Goal: Transaction & Acquisition: Book appointment/travel/reservation

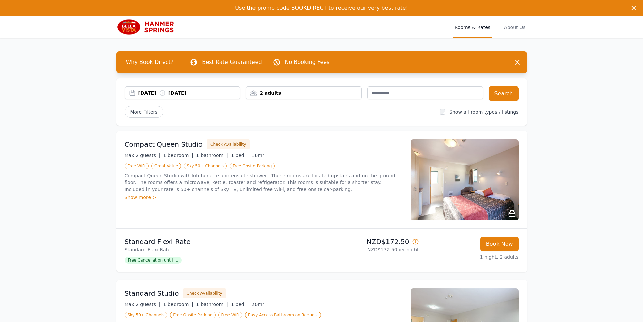
click at [275, 93] on div "2 adults" at bounding box center [303, 92] width 115 height 7
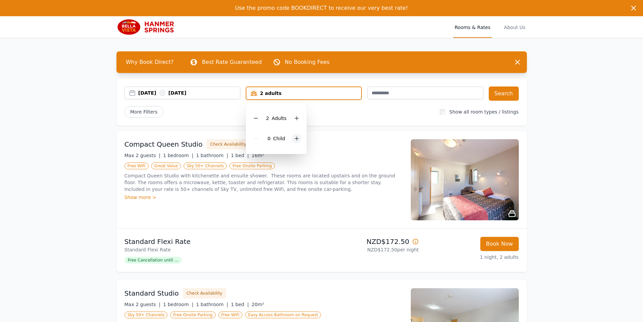
click at [294, 138] on icon at bounding box center [296, 138] width 5 height 5
click at [509, 96] on button "Search" at bounding box center [504, 93] width 30 height 14
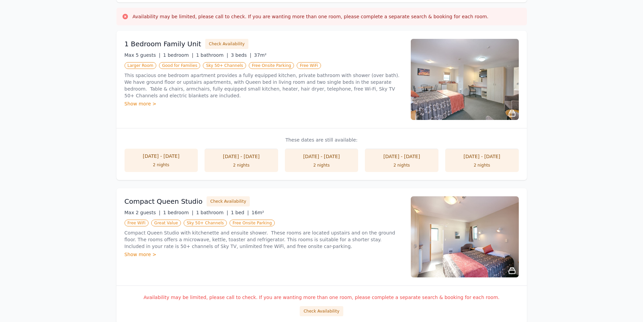
scroll to position [135, 0]
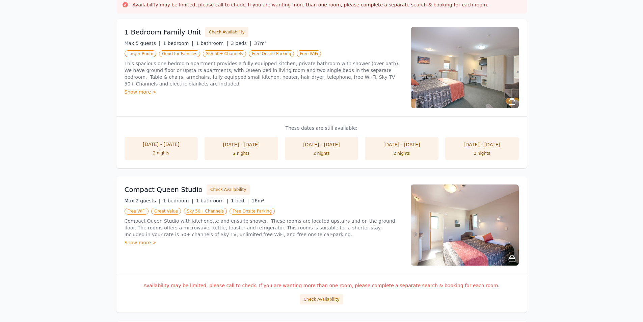
click at [315, 149] on li "[DATE] - [DATE] 2 nights" at bounding box center [322, 148] width 74 height 23
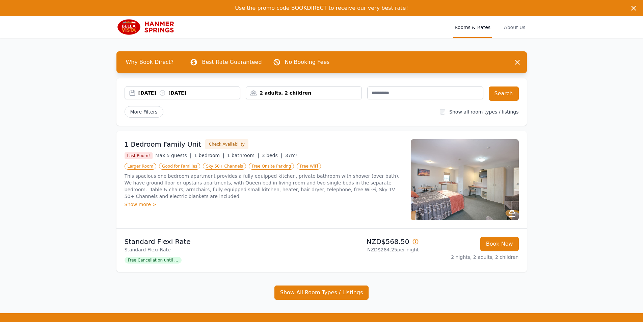
click at [152, 259] on span "Free Cancellation until ..." at bounding box center [153, 259] width 57 height 7
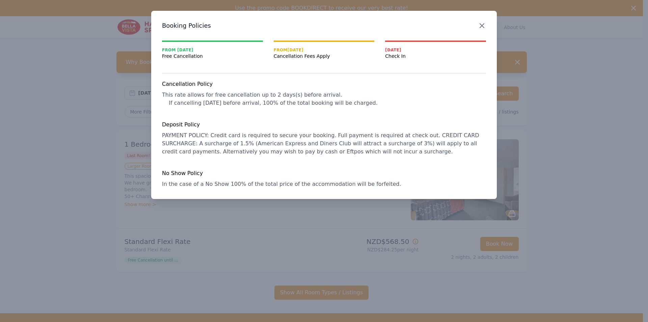
click at [485, 23] on icon "button" at bounding box center [482, 26] width 8 height 8
